Goal: Find specific page/section: Find specific page/section

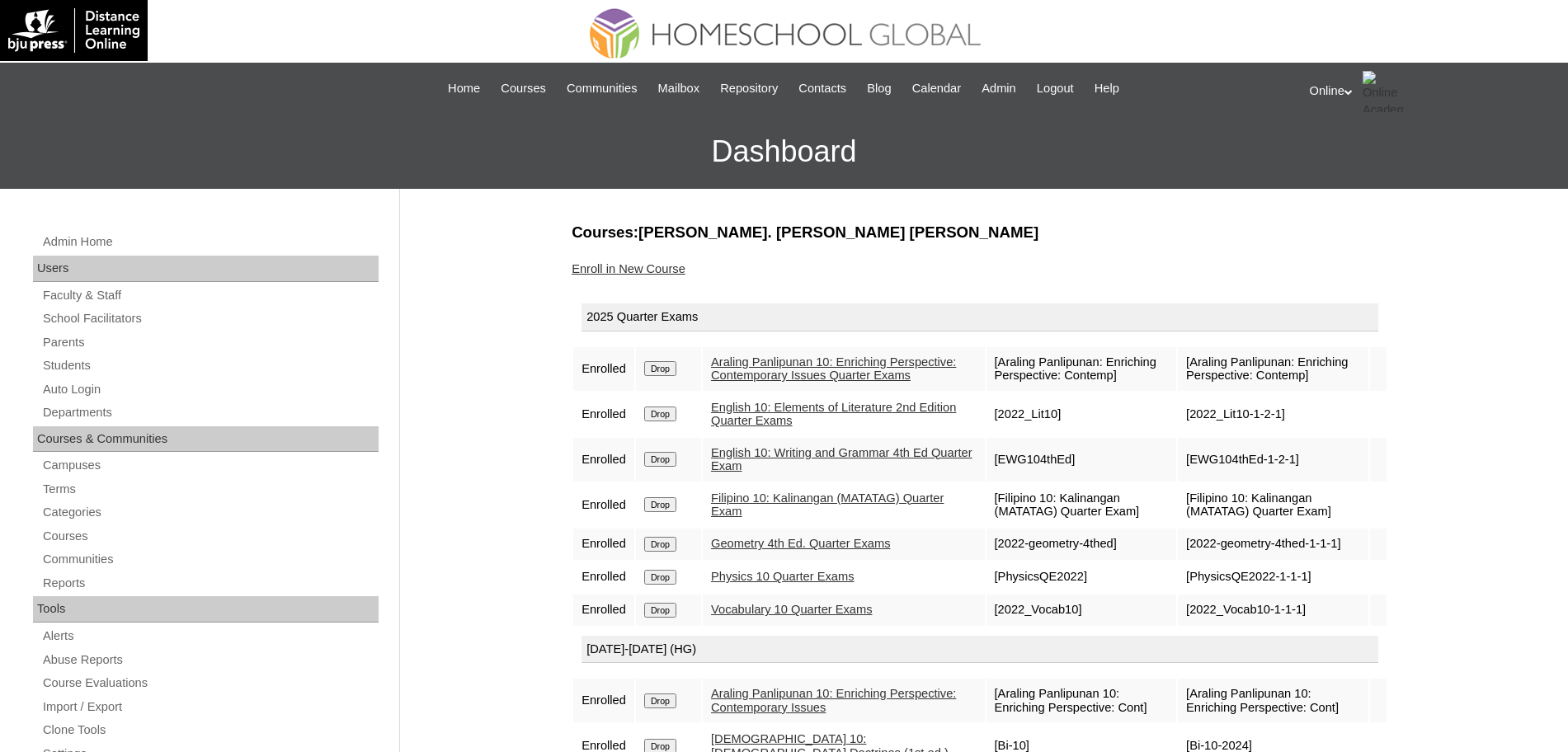
scroll to position [133, 0]
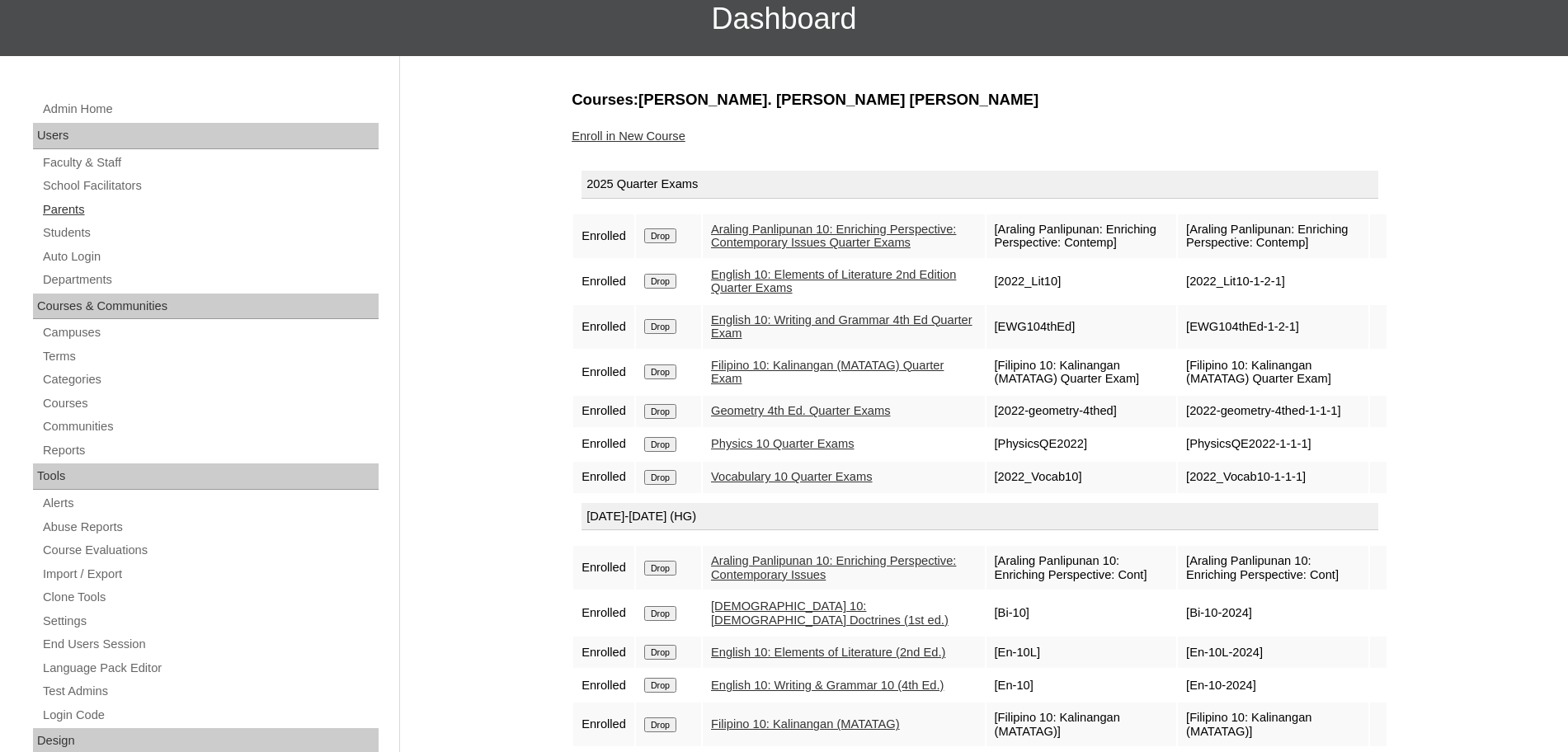
click at [95, 203] on link "Parents" at bounding box center [210, 210] width 337 height 20
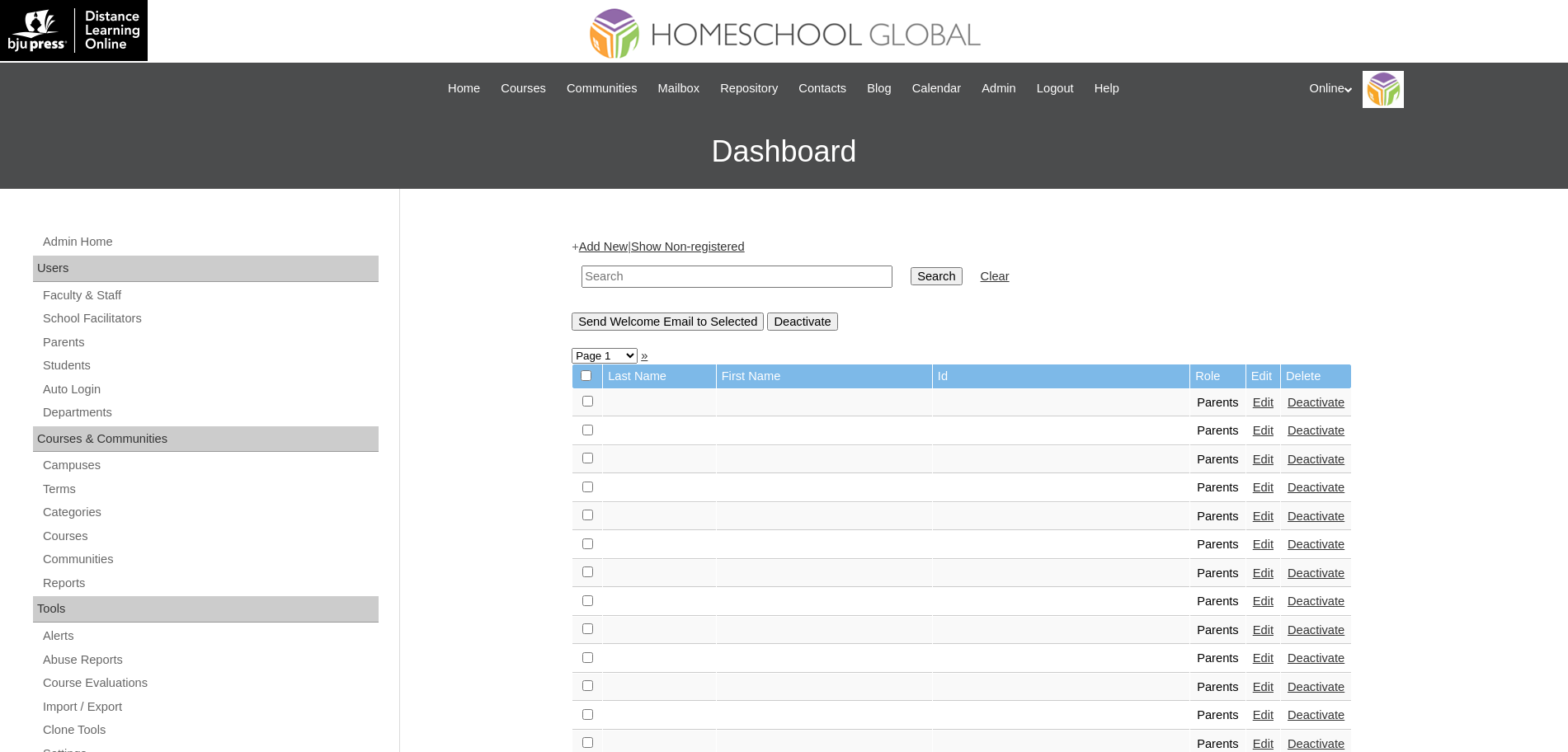
click at [609, 277] on input "text" at bounding box center [737, 276] width 311 height 22
paste input "estella2025 BnBtyq"
type input "estella2025 BnBtyq"
